Goal: Task Accomplishment & Management: Manage account settings

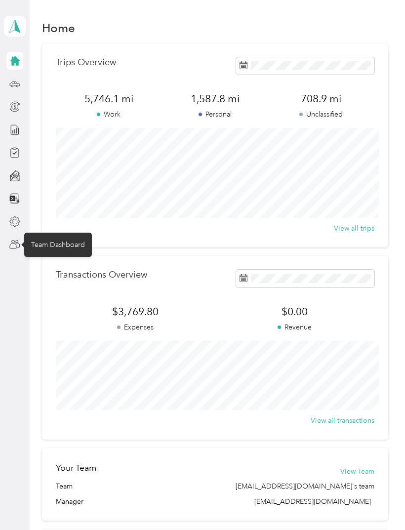
click at [15, 241] on icon at bounding box center [14, 244] width 11 height 11
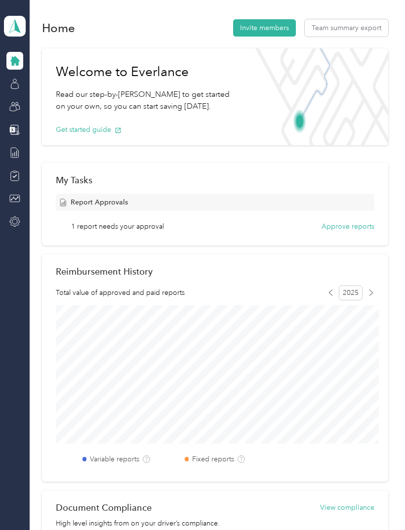
click at [363, 227] on button "Approve reports" at bounding box center [348, 226] width 53 height 10
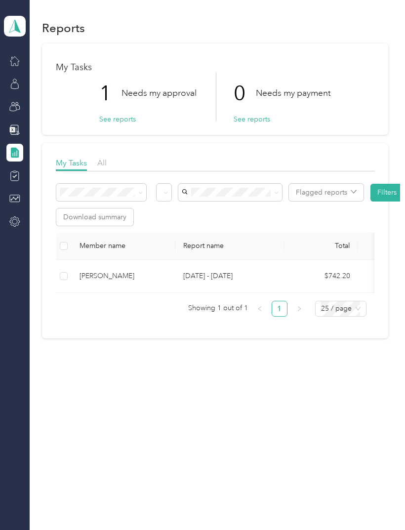
click at [113, 122] on button "See reports" at bounding box center [117, 119] width 37 height 10
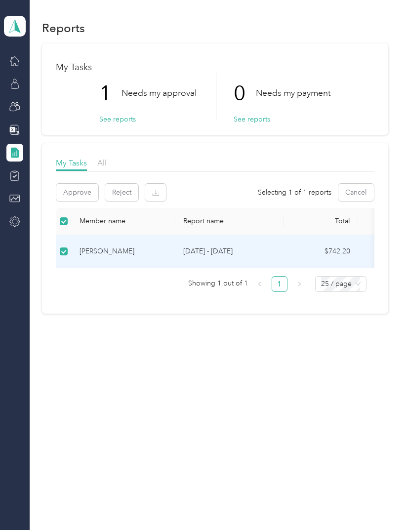
click at [69, 195] on button "Approve" at bounding box center [77, 192] width 42 height 17
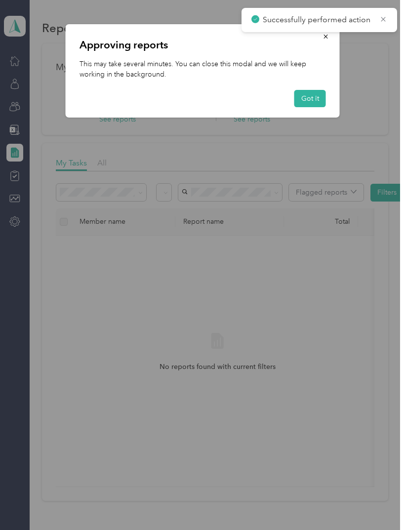
click at [313, 99] on button "Got it" at bounding box center [311, 98] width 32 height 17
